Goal: Information Seeking & Learning: Learn about a topic

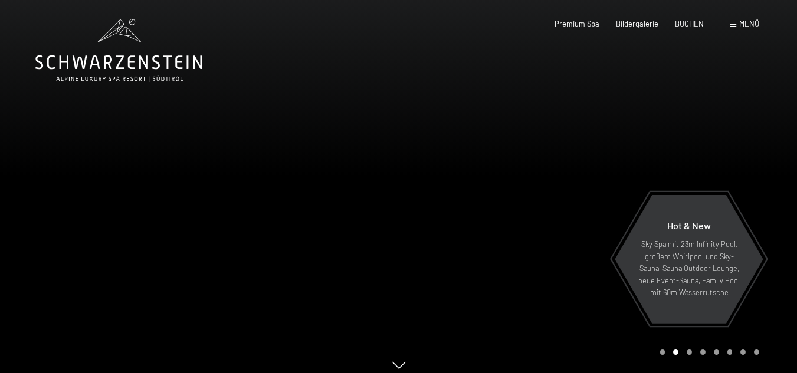
click at [744, 24] on span "Menü" at bounding box center [749, 23] width 20 height 9
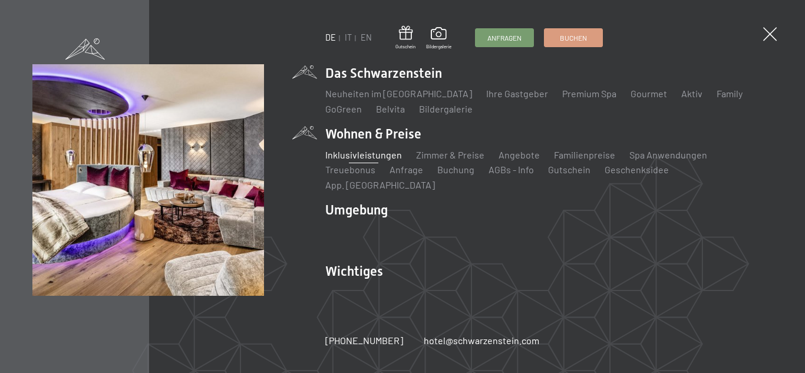
click at [366, 160] on link "Inklusivleistungen" at bounding box center [363, 154] width 77 height 11
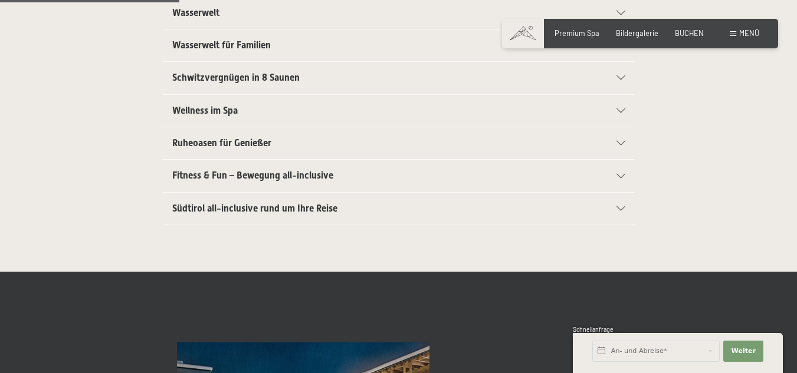
scroll to position [413, 0]
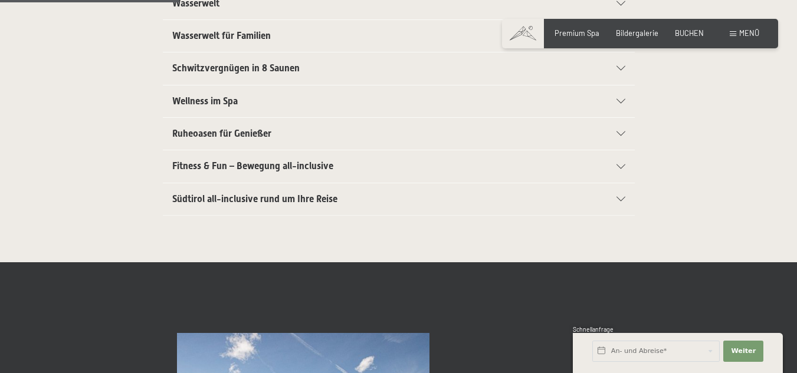
click at [620, 198] on icon at bounding box center [620, 199] width 9 height 5
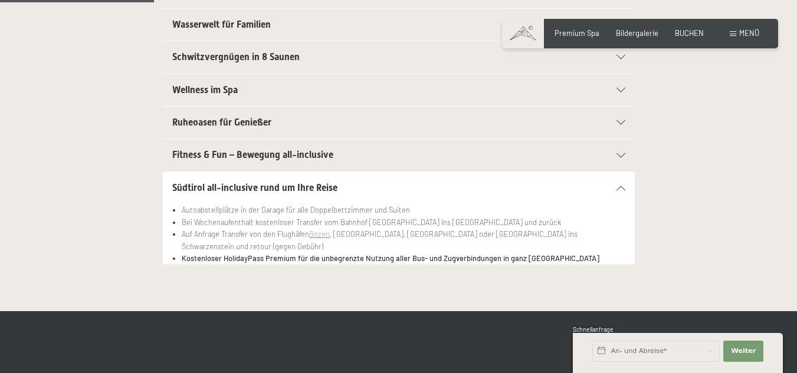
scroll to position [341, 0]
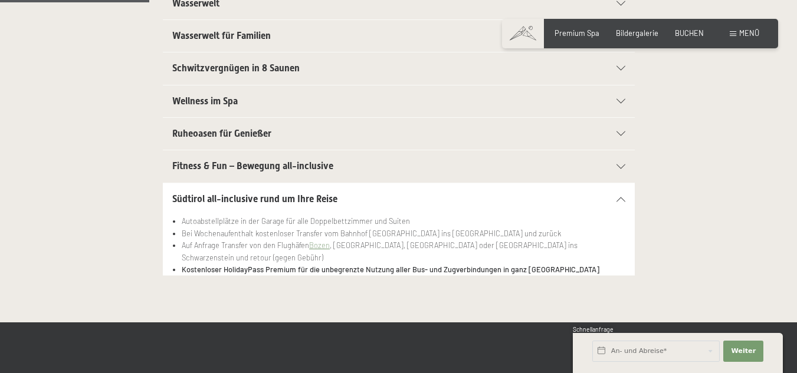
click at [621, 198] on icon at bounding box center [620, 199] width 9 height 5
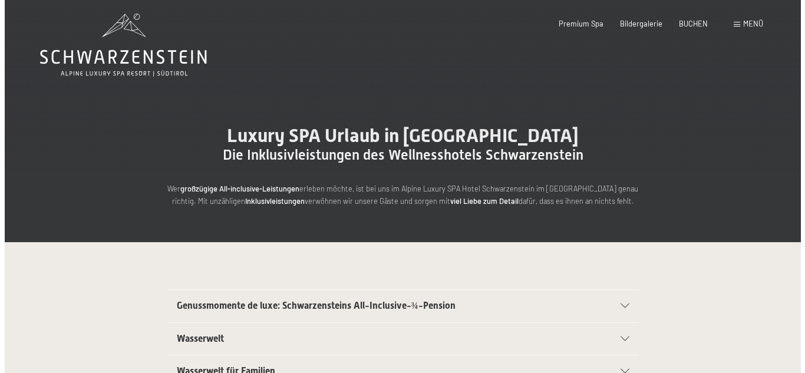
scroll to position [0, 0]
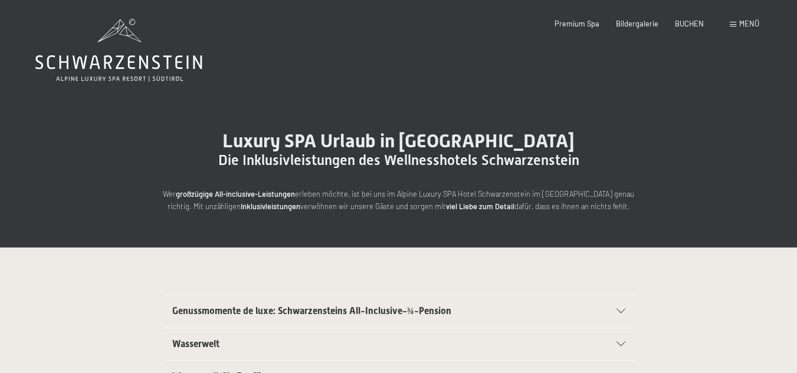
click at [743, 22] on span "Menü" at bounding box center [749, 23] width 20 height 9
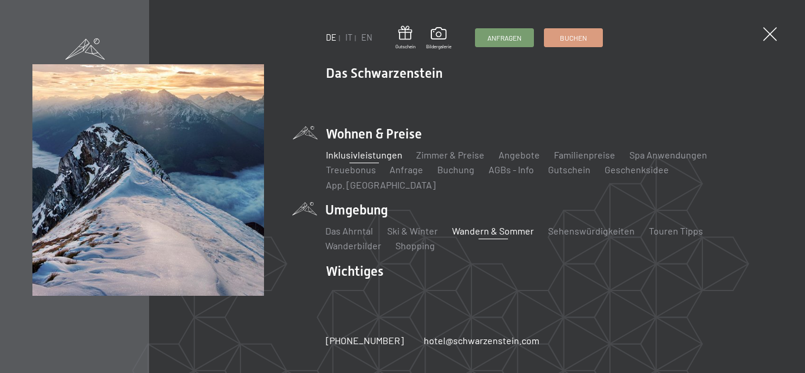
click at [489, 225] on link "Wandern & Sommer" at bounding box center [493, 230] width 82 height 11
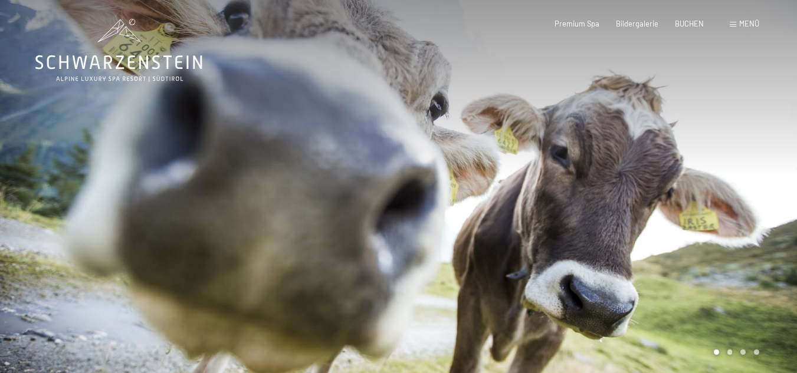
click at [746, 19] on span "Menü" at bounding box center [749, 23] width 20 height 9
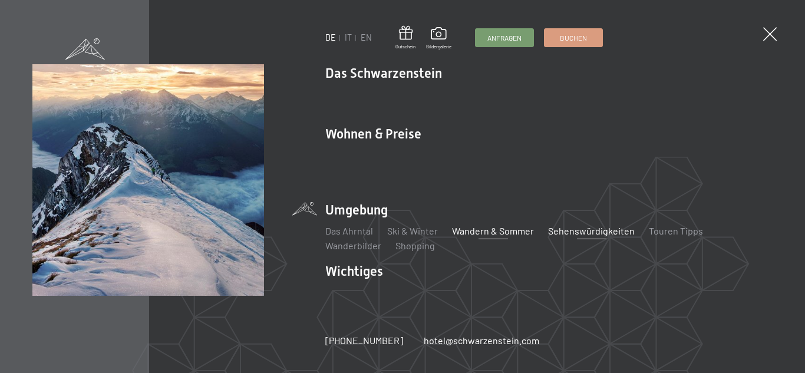
click at [578, 225] on link "Sehenswürdigkeiten" at bounding box center [591, 230] width 87 height 11
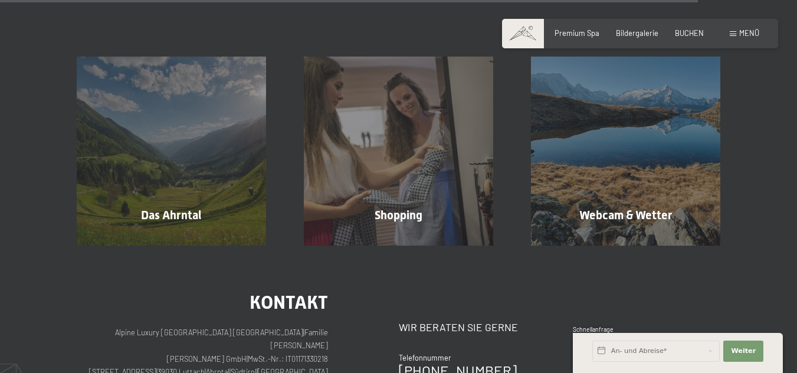
scroll to position [2182, 0]
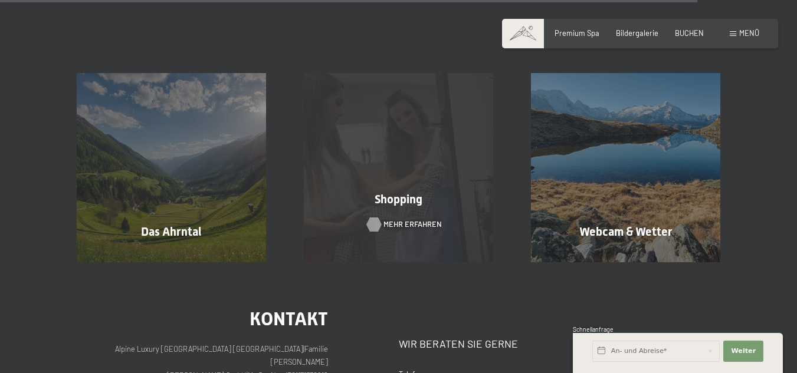
click at [404, 219] on span "Mehr erfahren" at bounding box center [412, 224] width 58 height 11
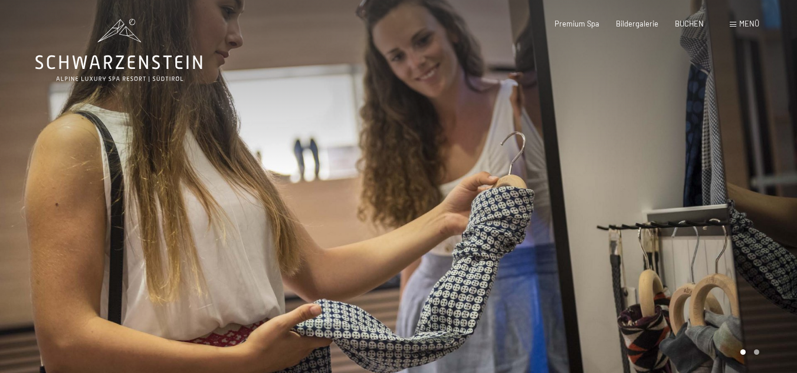
click at [745, 22] on span "Menü" at bounding box center [749, 23] width 20 height 9
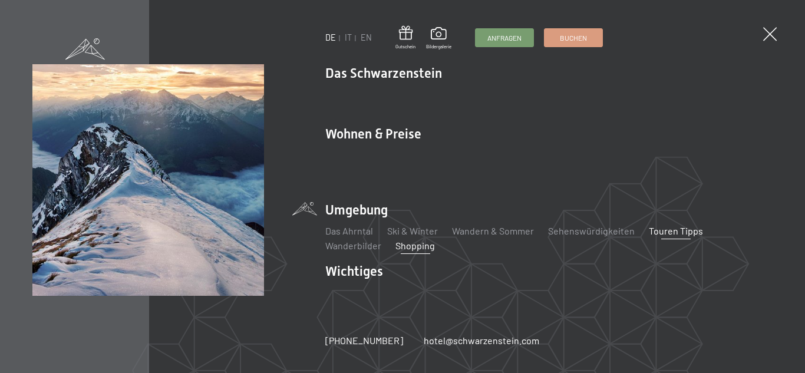
click at [663, 225] on link "Touren Tipps" at bounding box center [676, 230] width 54 height 11
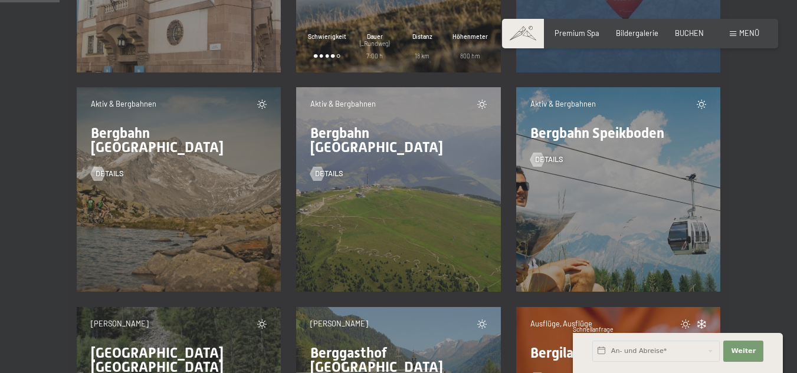
scroll to position [1179, 0]
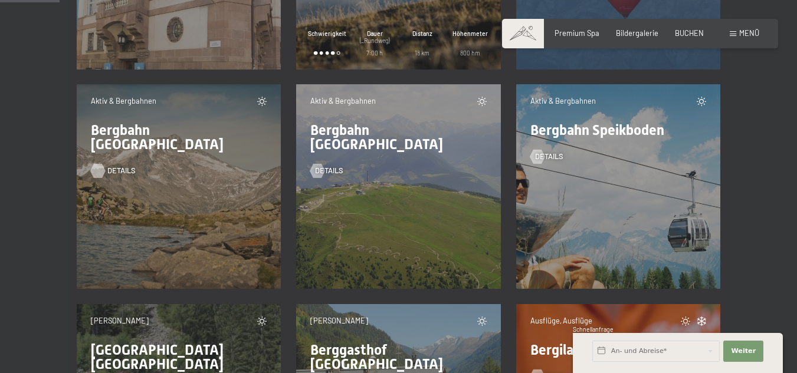
click at [115, 166] on span "Details" at bounding box center [121, 171] width 28 height 11
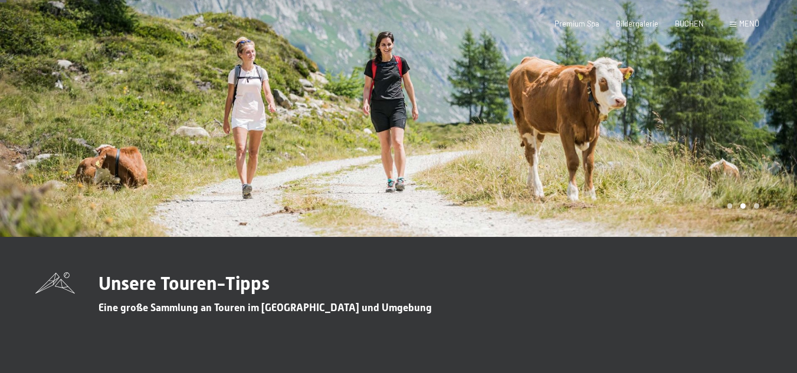
scroll to position [0, 0]
